Goal: Task Accomplishment & Management: Complete application form

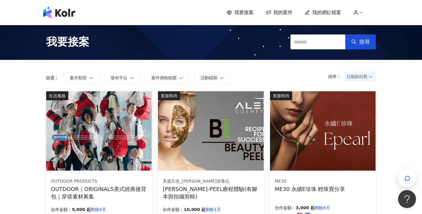
click at [358, 12] on icon at bounding box center [355, 12] width 5 height 5
click at [330, 15] on span "我的網紅檔案" at bounding box center [327, 12] width 29 height 7
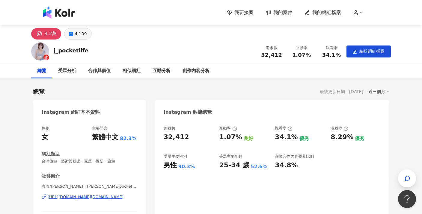
click at [73, 37] on button "4,109" at bounding box center [77, 33] width 27 height 11
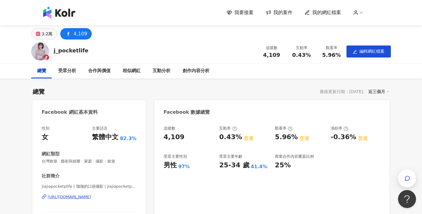
click at [45, 34] on div "3.2萬" at bounding box center [47, 34] width 11 height 8
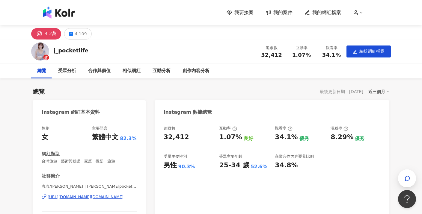
click at [39, 33] on rect at bounding box center [40, 33] width 6 height 5
click at [282, 13] on span "我的案件" at bounding box center [283, 12] width 19 height 7
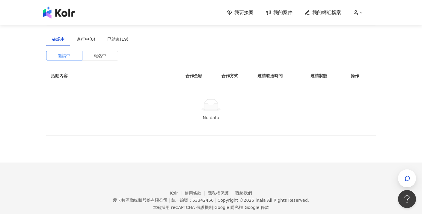
click at [244, 14] on span "我要接案" at bounding box center [244, 12] width 19 height 7
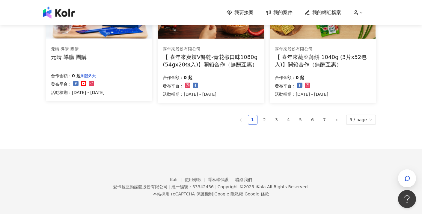
scroll to position [429, 0]
click at [265, 122] on link "2" at bounding box center [264, 120] width 9 height 9
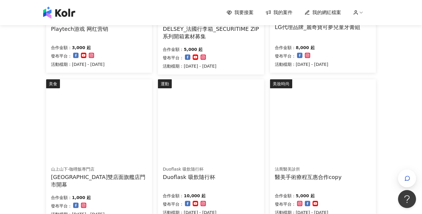
scroll to position [316, 0]
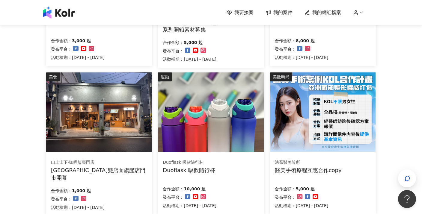
click at [67, 167] on div "[GEOGRAPHIC_DATA]雙店面旗艦店門市開幕" at bounding box center [99, 174] width 96 height 15
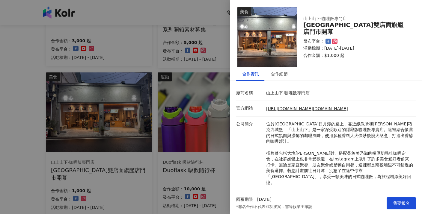
click at [197, 178] on div at bounding box center [211, 107] width 422 height 214
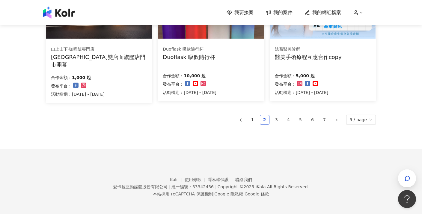
scroll to position [429, 0]
click at [279, 120] on link "3" at bounding box center [276, 120] width 9 height 9
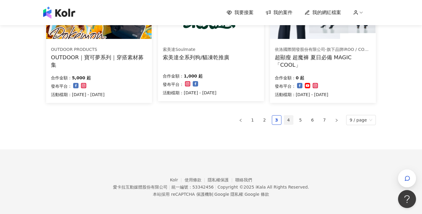
click at [290, 116] on link "4" at bounding box center [288, 120] width 9 height 9
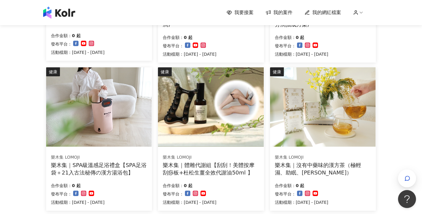
scroll to position [381, 0]
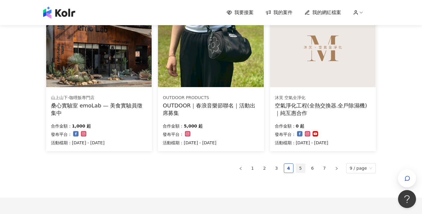
click at [301, 168] on link "5" at bounding box center [300, 168] width 9 height 9
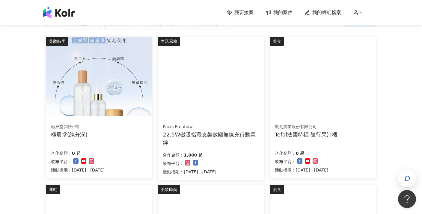
scroll to position [51, 0]
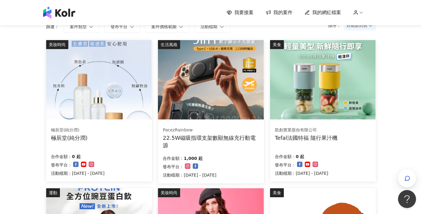
click at [209, 137] on div "22.5W磁吸指環支架數顯無線充行動電源" at bounding box center [211, 141] width 96 height 15
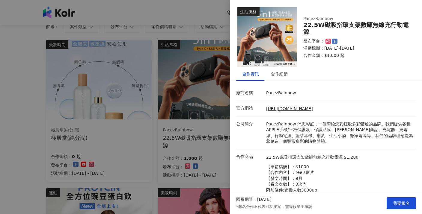
scroll to position [0, 0]
click at [220, 155] on div at bounding box center [211, 107] width 422 height 214
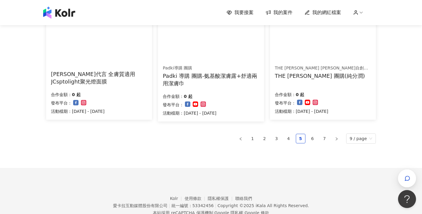
scroll to position [421, 0]
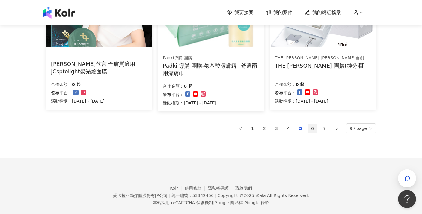
click at [311, 124] on link "6" at bounding box center [312, 128] width 9 height 9
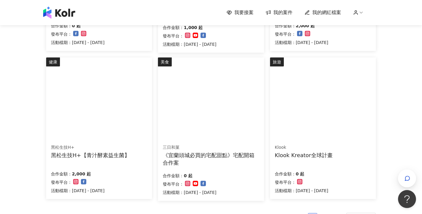
scroll to position [382, 0]
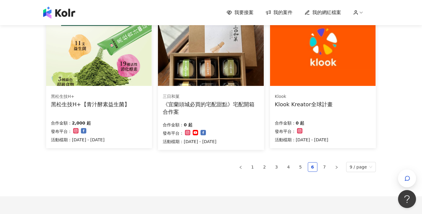
click at [307, 104] on div "Klook Kreator全球計畫" at bounding box center [304, 104] width 58 height 7
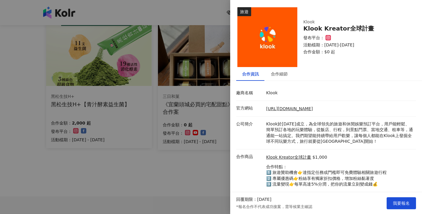
scroll to position [0, 0]
click at [200, 122] on div at bounding box center [211, 107] width 422 height 214
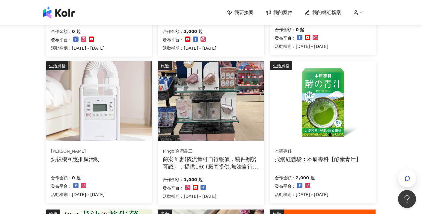
scroll to position [178, 0]
click at [79, 159] on div "烘被機互惠推廣活動" at bounding box center [75, 159] width 49 height 7
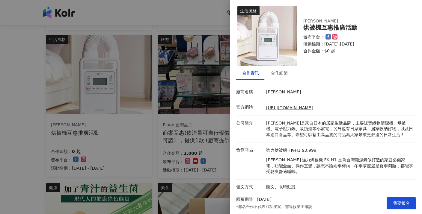
scroll to position [204, 0]
click at [281, 75] on div "合作細節" at bounding box center [279, 73] width 17 height 7
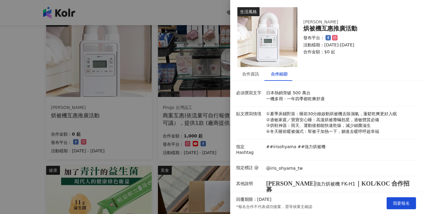
scroll to position [0, 0]
click at [154, 110] on div at bounding box center [211, 107] width 422 height 214
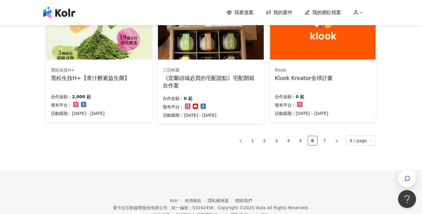
scroll to position [409, 0]
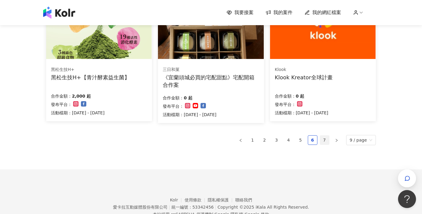
click at [326, 136] on link "7" at bounding box center [324, 140] width 9 height 9
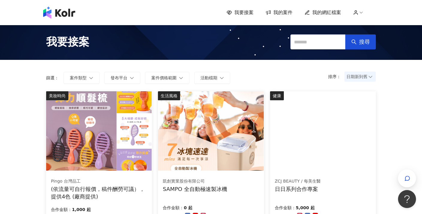
scroll to position [0, 0]
click at [59, 14] on img at bounding box center [59, 13] width 32 height 12
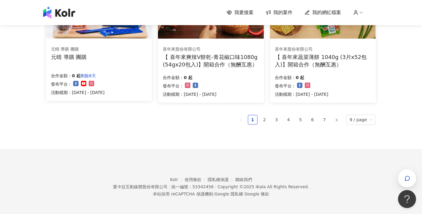
scroll to position [429, 0]
click at [268, 118] on link "2" at bounding box center [264, 120] width 9 height 9
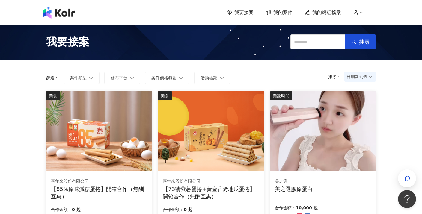
scroll to position [0, 0]
click at [55, 19] on div "我要接案 我的案件 我的網紅檔案" at bounding box center [211, 12] width 422 height 25
click at [61, 11] on img at bounding box center [59, 13] width 32 height 12
